Goal: Navigation & Orientation: Find specific page/section

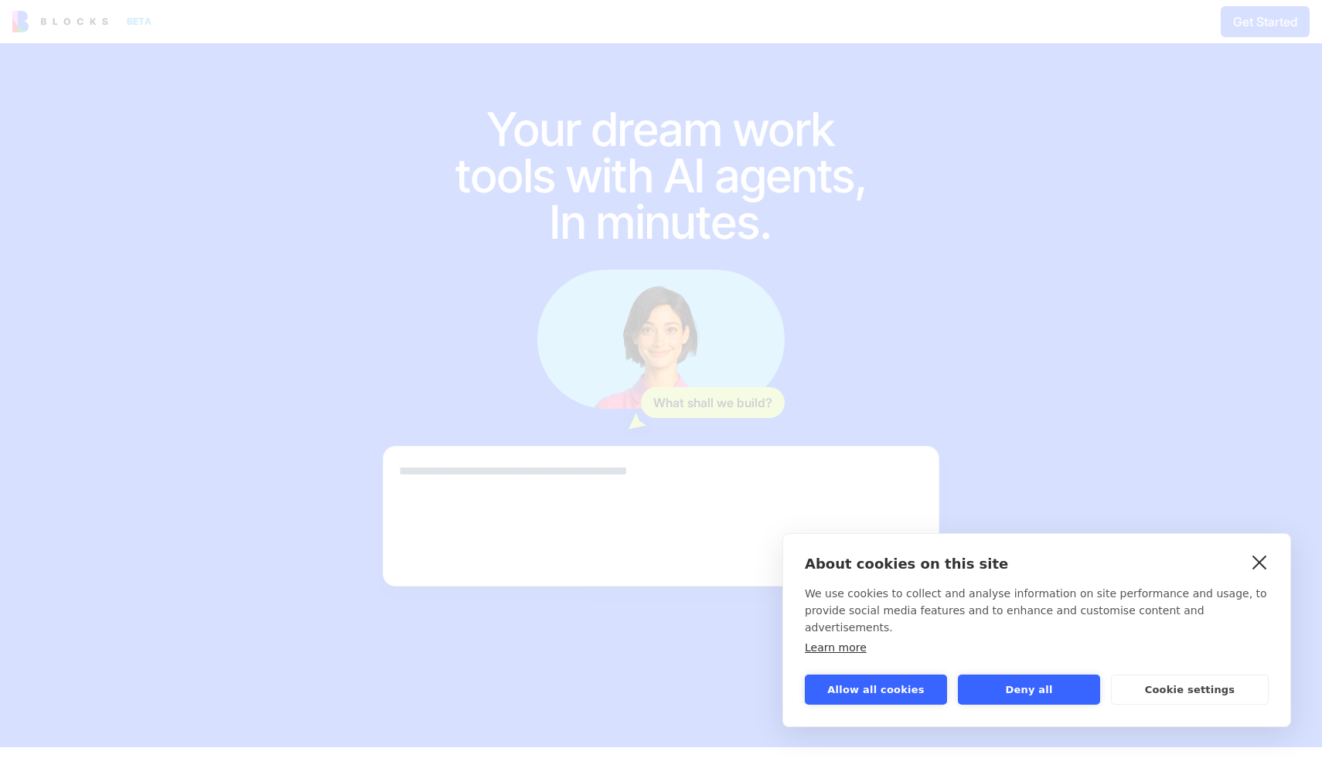
click at [1268, 567] on link "close" at bounding box center [1259, 562] width 24 height 25
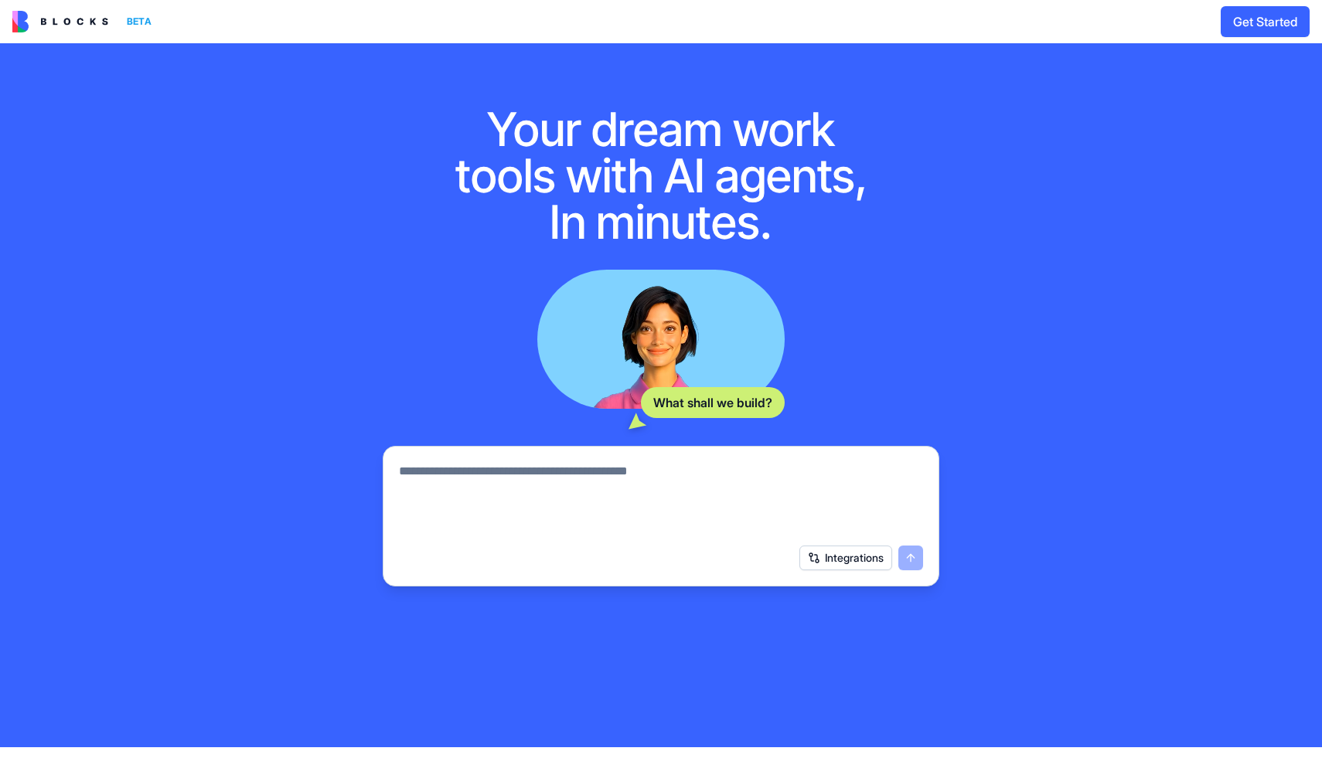
click at [77, 19] on img at bounding box center [60, 22] width 96 height 22
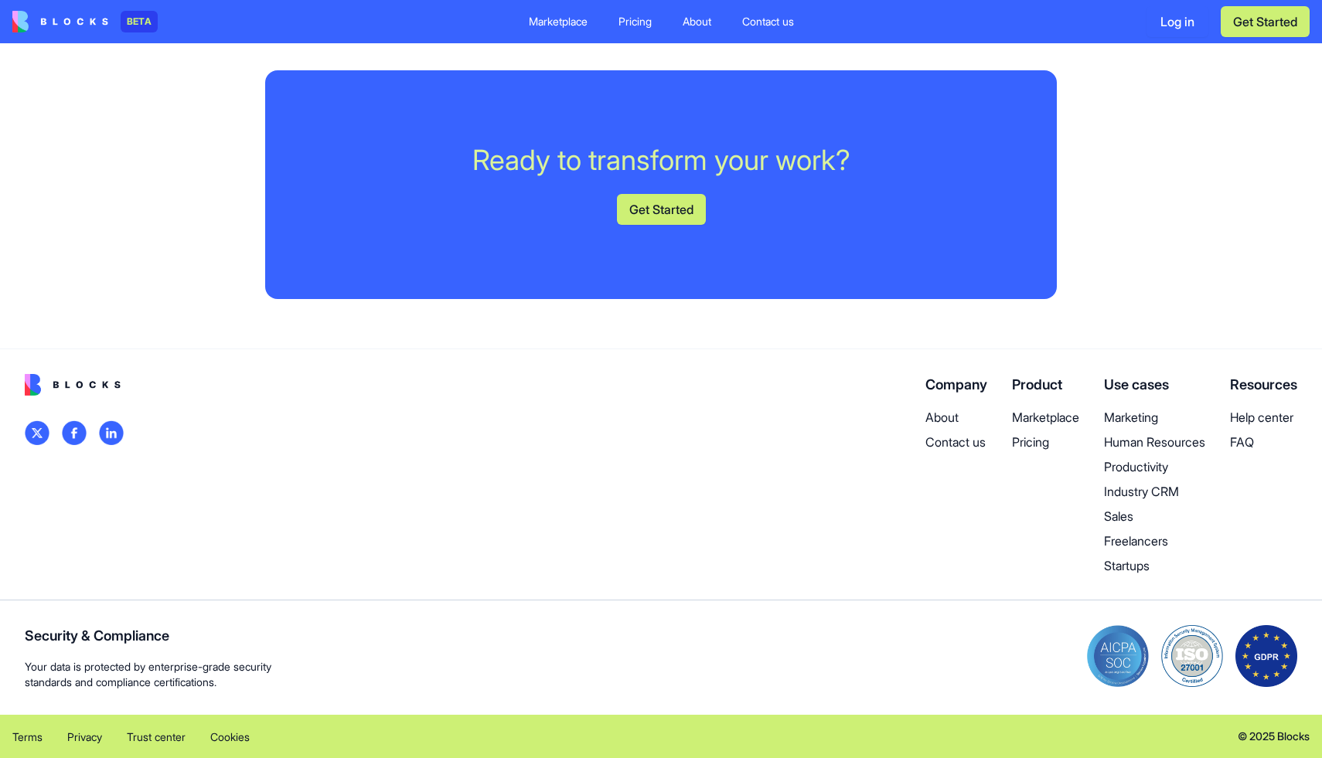
scroll to position [3974, 0]
click at [1026, 427] on p "Marketplace" at bounding box center [1045, 417] width 67 height 19
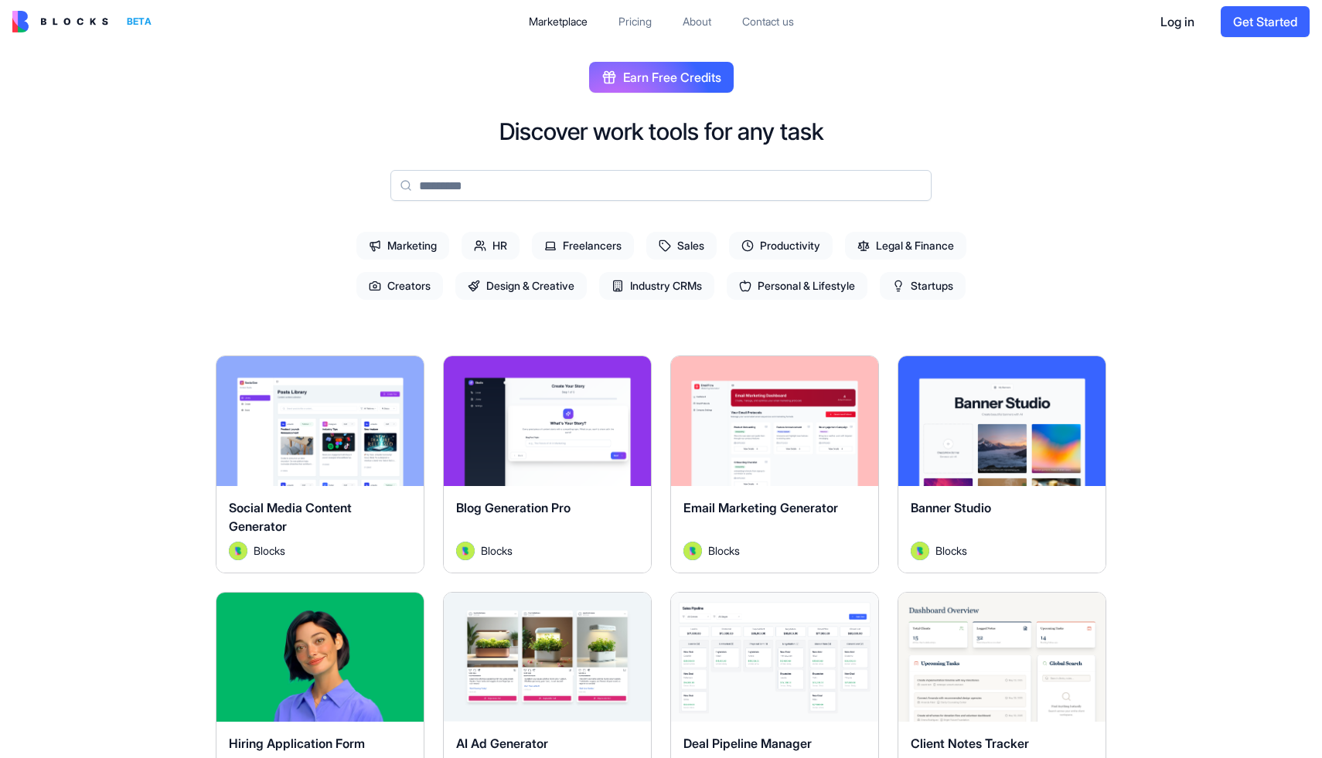
click at [647, 26] on div "Pricing" at bounding box center [634, 21] width 33 height 15
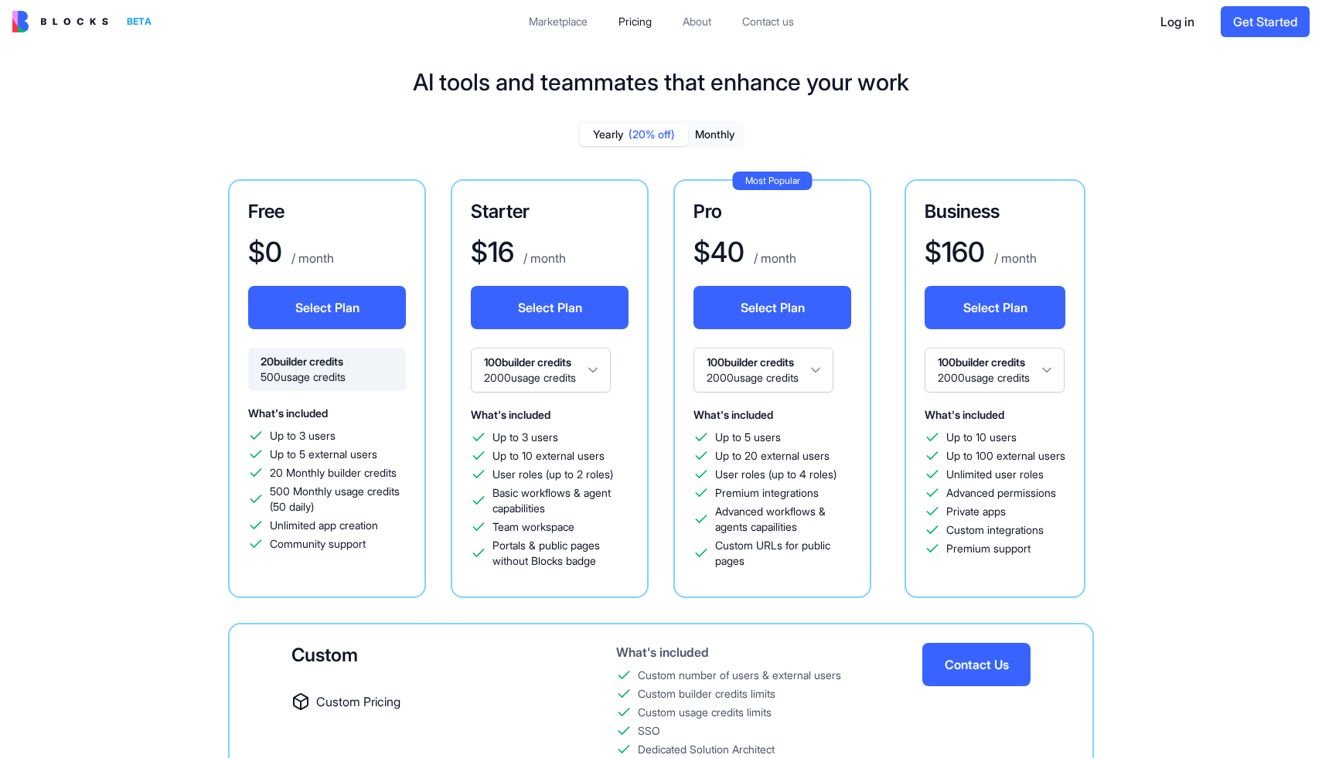
click at [67, 29] on img at bounding box center [60, 22] width 96 height 22
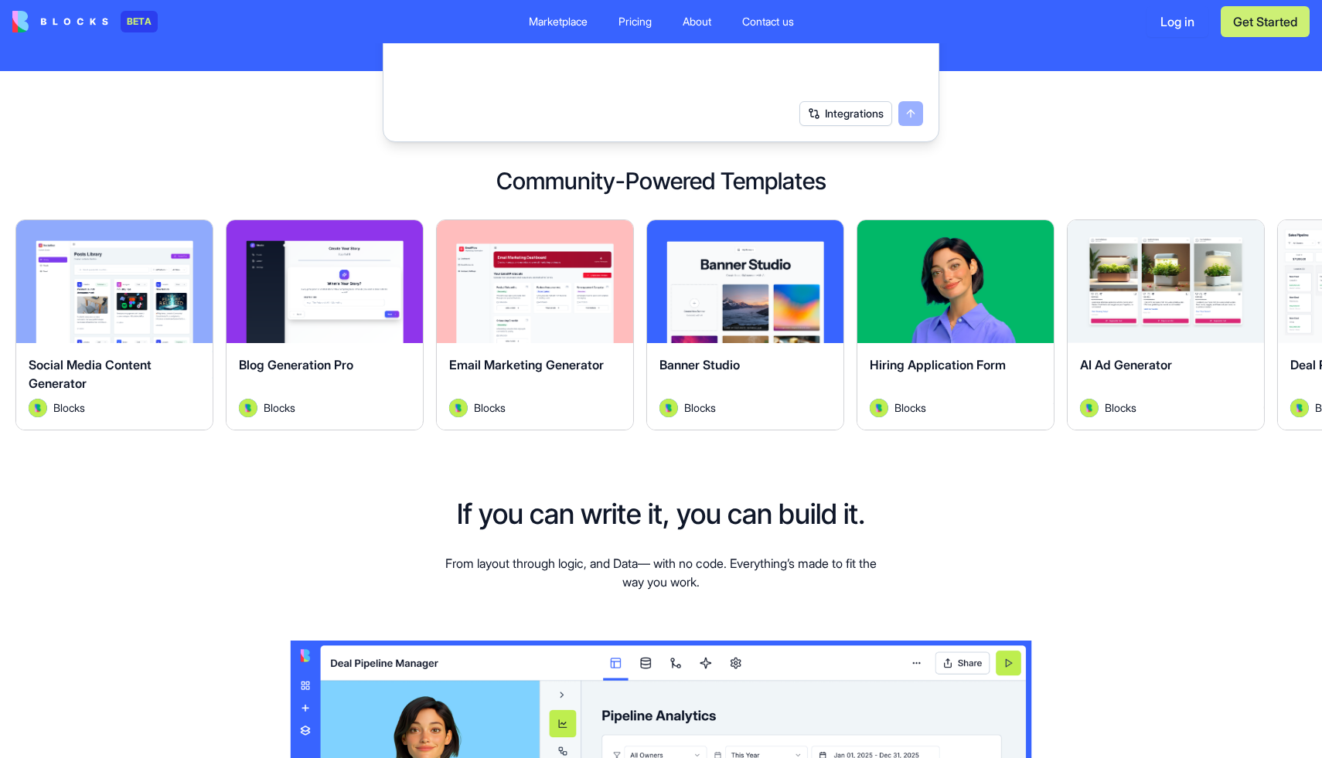
scroll to position [390, 0]
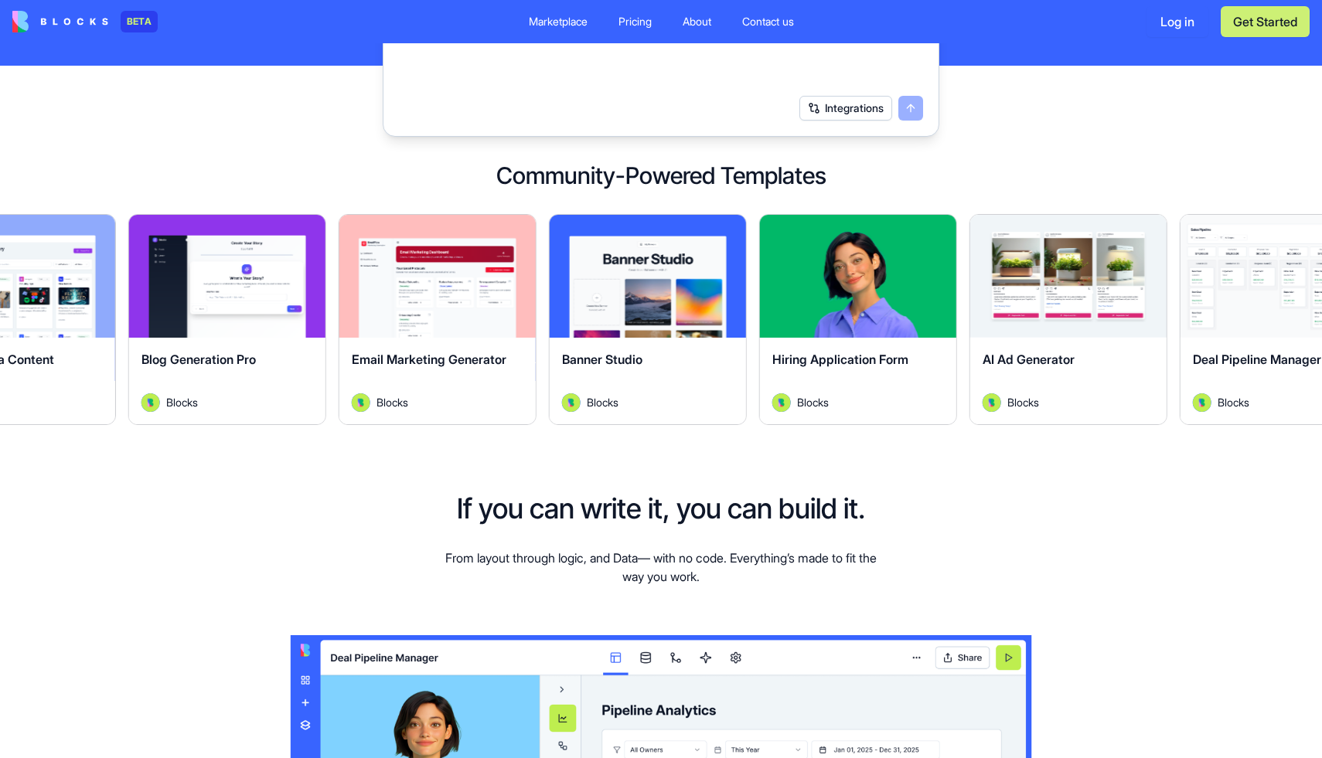
click at [504, 366] on div "Email Marketing Generator" at bounding box center [438, 371] width 172 height 43
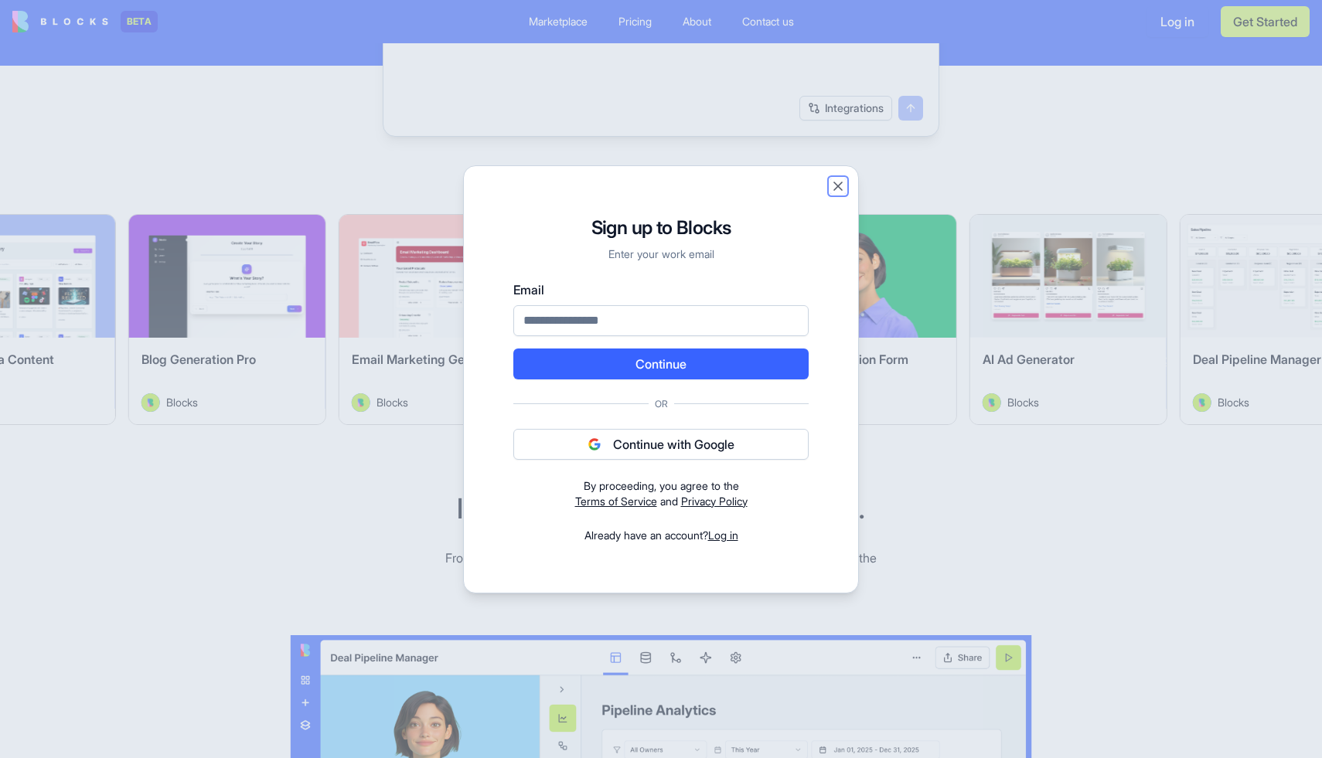
click at [839, 180] on button "Close" at bounding box center [837, 186] width 15 height 15
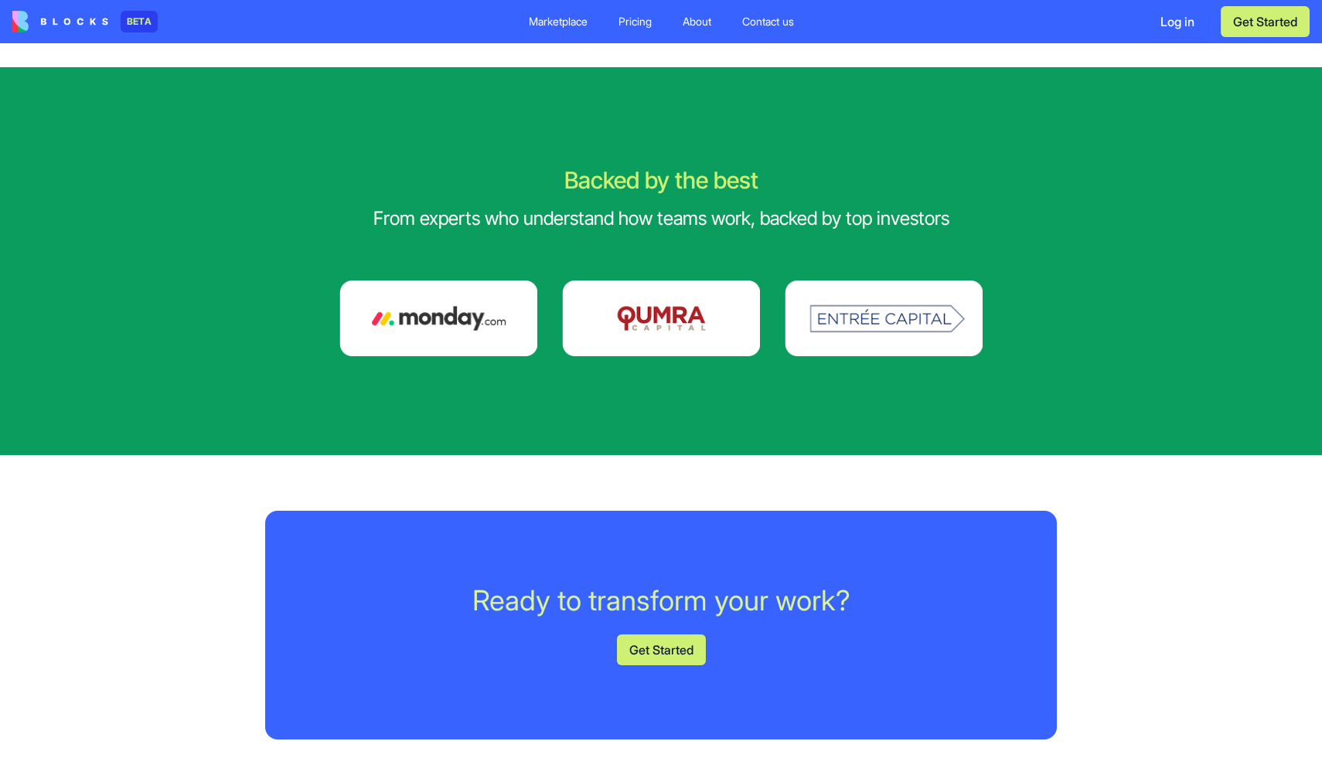
scroll to position [3172, 0]
